Goal: Task Accomplishment & Management: Manage account settings

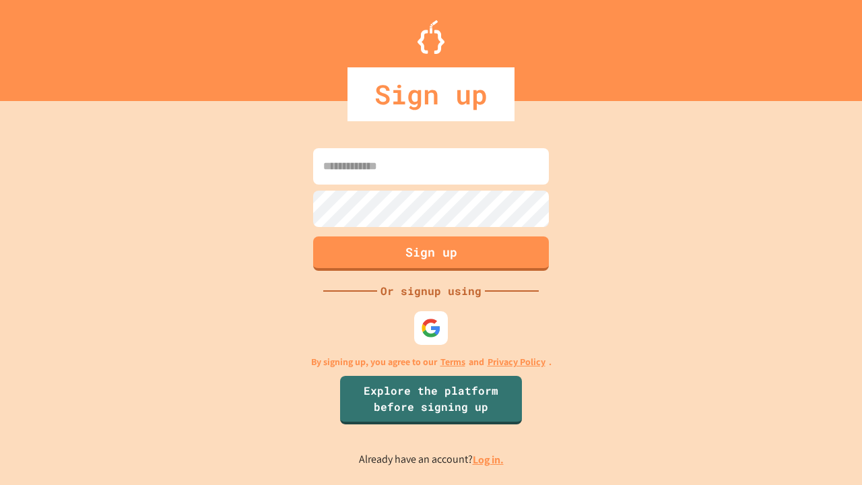
click at [489, 460] on link "Log in." at bounding box center [488, 460] width 31 height 14
